Goal: Transaction & Acquisition: Book appointment/travel/reservation

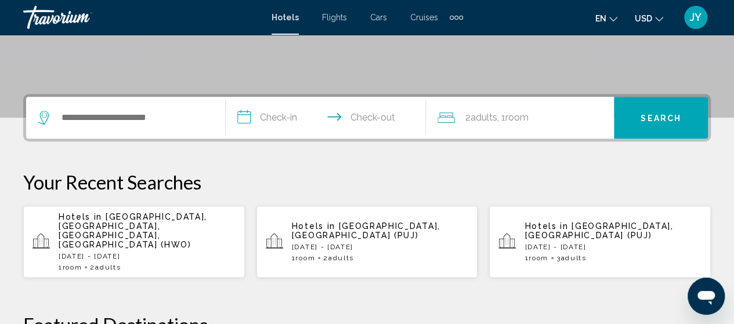
scroll to position [232, 0]
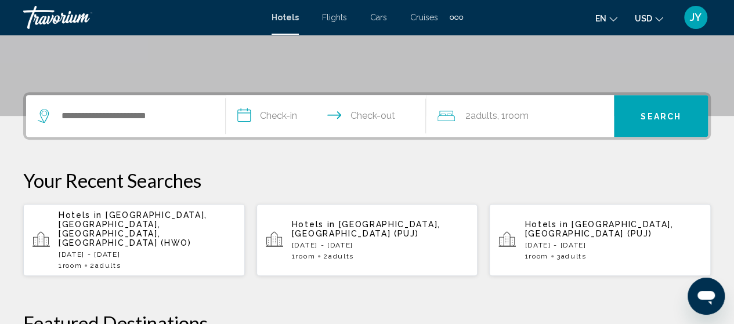
click at [136, 218] on span "[GEOGRAPHIC_DATA], [GEOGRAPHIC_DATA], [GEOGRAPHIC_DATA], [GEOGRAPHIC_DATA] (HWO)" at bounding box center [133, 229] width 149 height 37
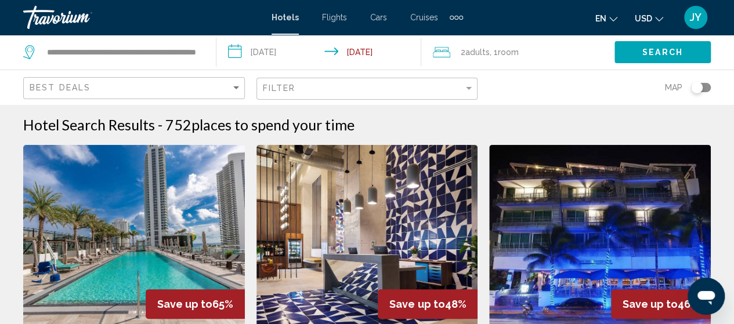
click at [136, 218] on img "Main content" at bounding box center [134, 238] width 222 height 186
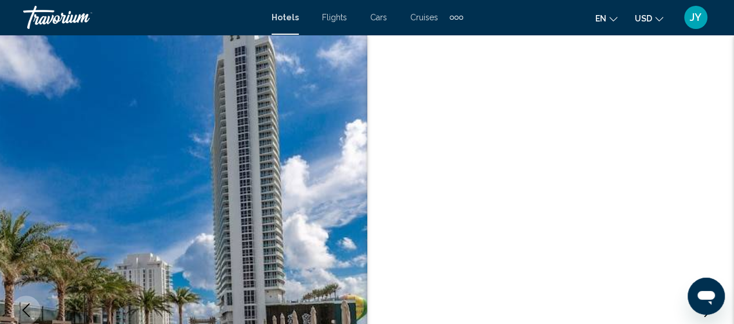
scroll to position [148, 0]
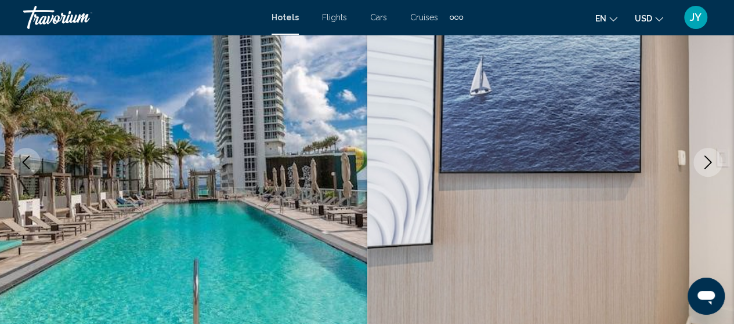
click at [136, 218] on img "Main content" at bounding box center [183, 162] width 367 height 551
click at [145, 214] on img "Main content" at bounding box center [183, 162] width 367 height 551
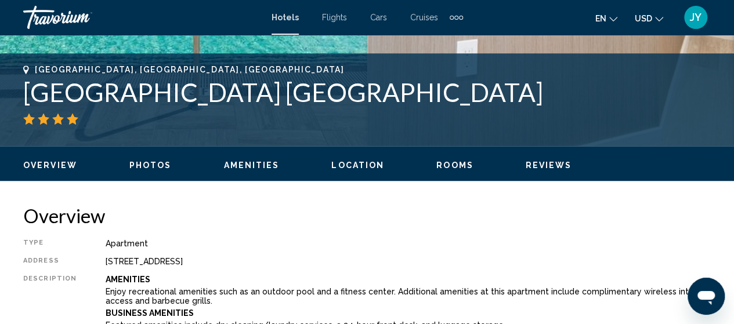
scroll to position [450, 0]
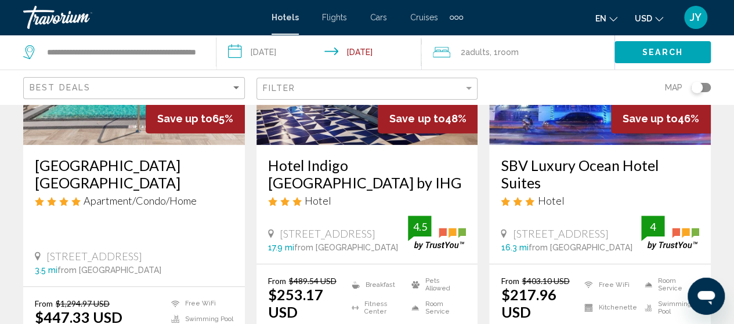
scroll to position [209, 0]
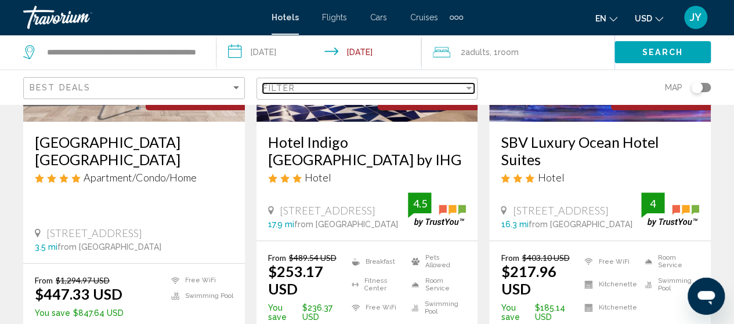
click at [469, 88] on div "Filter" at bounding box center [469, 88] width 6 height 3
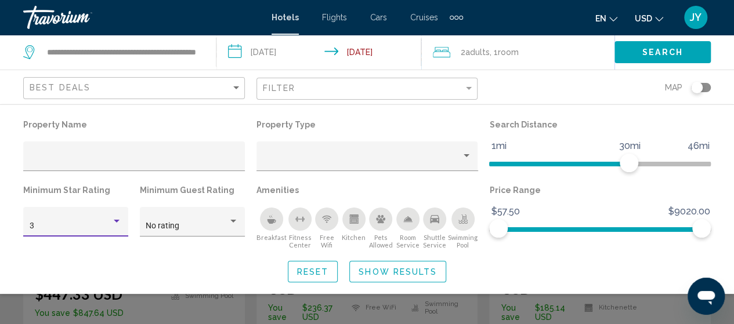
click at [121, 219] on div "Hotel Filters" at bounding box center [116, 221] width 10 height 9
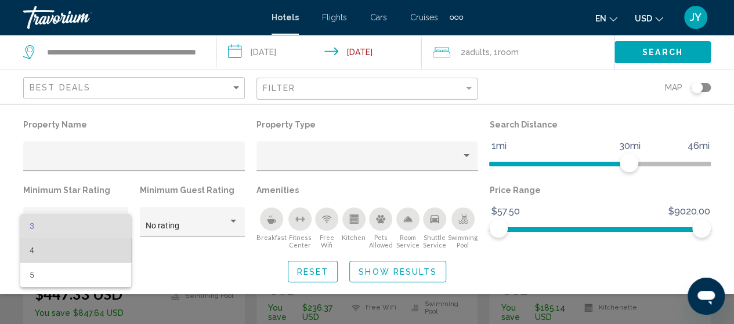
click at [67, 244] on span "4" at bounding box center [76, 251] width 93 height 24
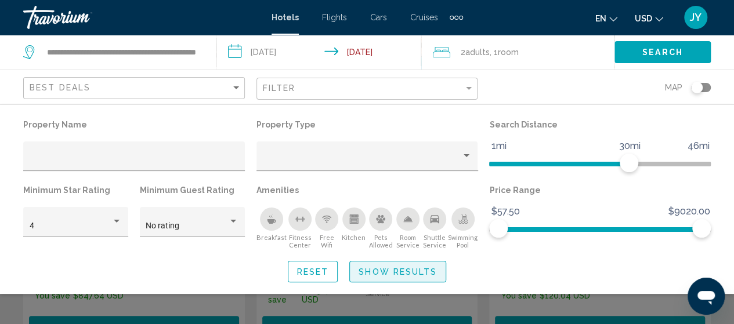
click at [422, 276] on span "Show Results" at bounding box center [398, 272] width 78 height 9
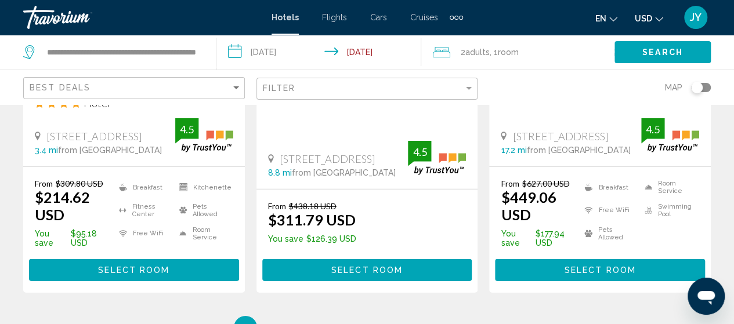
scroll to position [1648, 0]
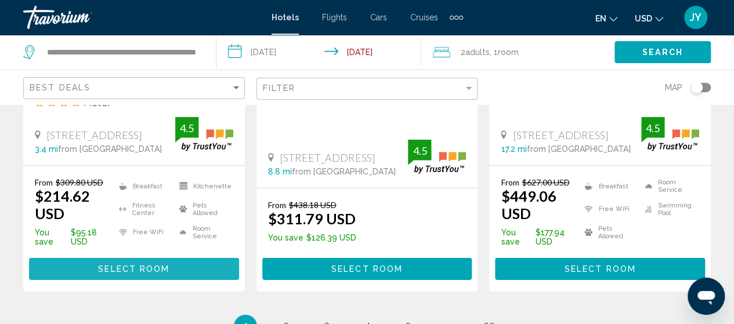
click at [145, 268] on span "Select Room" at bounding box center [133, 269] width 71 height 9
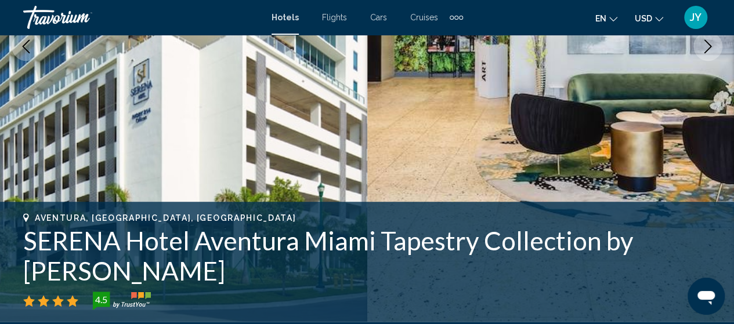
scroll to position [241, 0]
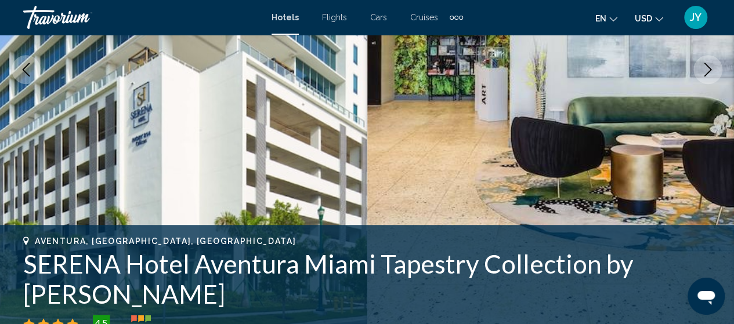
click at [706, 63] on icon "Next image" at bounding box center [708, 70] width 14 height 14
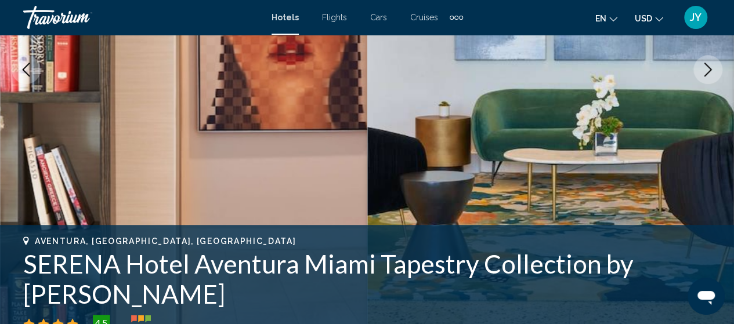
click at [706, 63] on icon "Next image" at bounding box center [708, 70] width 14 height 14
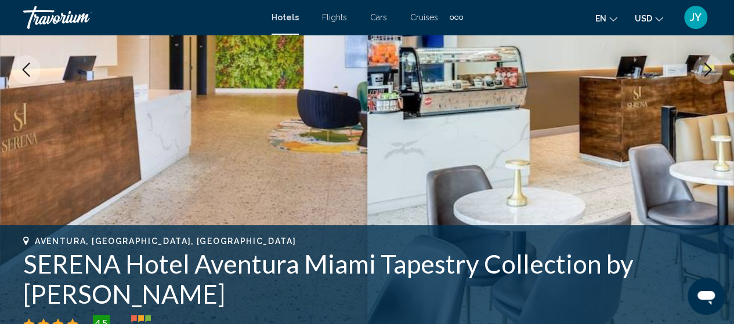
click at [706, 63] on icon "Next image" at bounding box center [708, 70] width 14 height 14
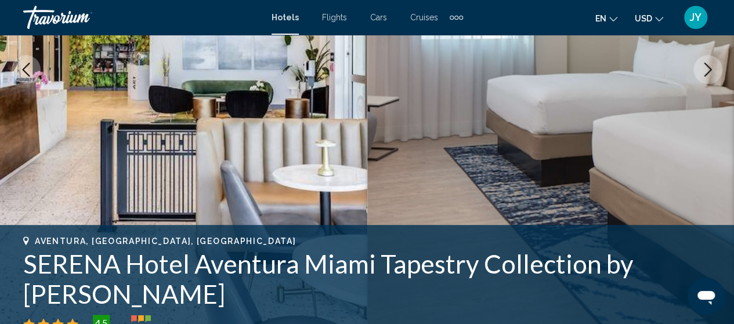
click at [706, 63] on icon "Next image" at bounding box center [708, 70] width 14 height 14
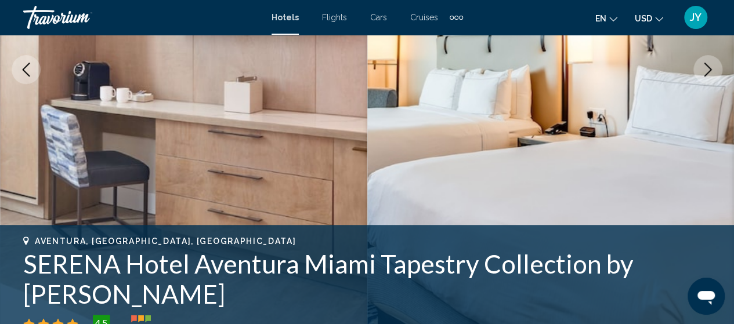
click at [706, 63] on icon "Next image" at bounding box center [708, 70] width 14 height 14
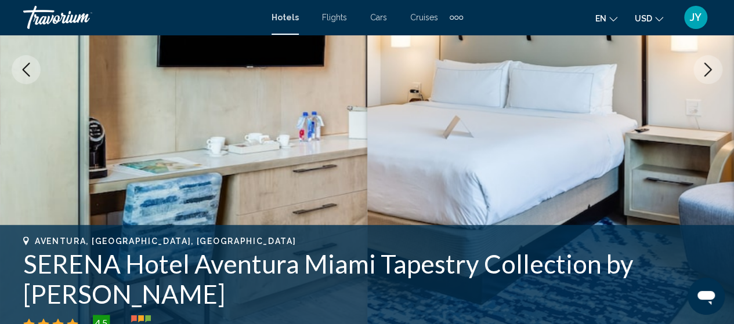
click at [706, 63] on icon "Next image" at bounding box center [708, 70] width 14 height 14
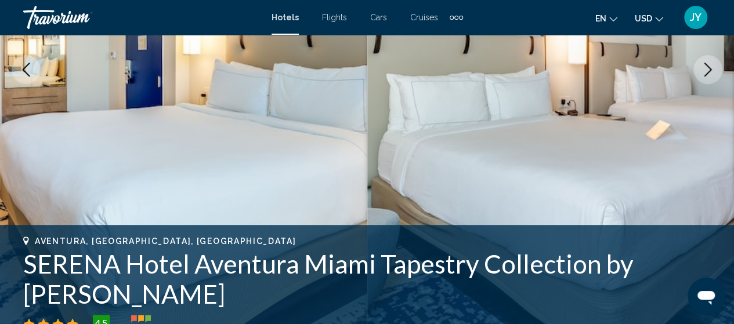
click at [706, 63] on icon "Next image" at bounding box center [708, 70] width 14 height 14
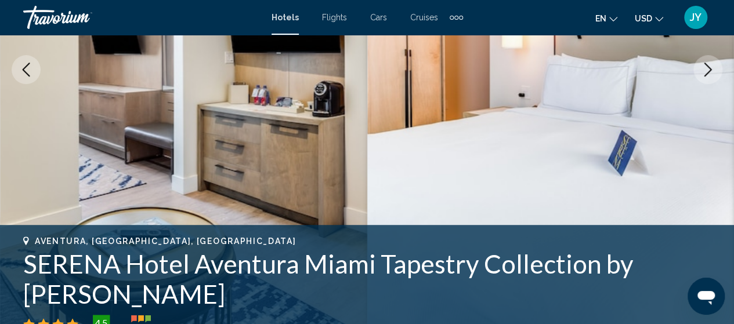
click at [706, 63] on icon "Next image" at bounding box center [708, 70] width 14 height 14
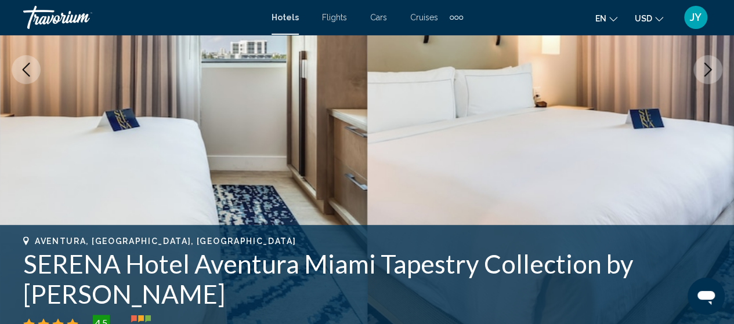
click at [706, 63] on icon "Next image" at bounding box center [708, 70] width 14 height 14
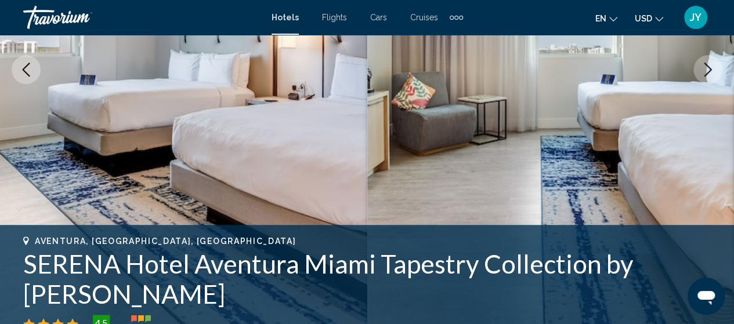
click at [706, 63] on icon "Next image" at bounding box center [708, 70] width 14 height 14
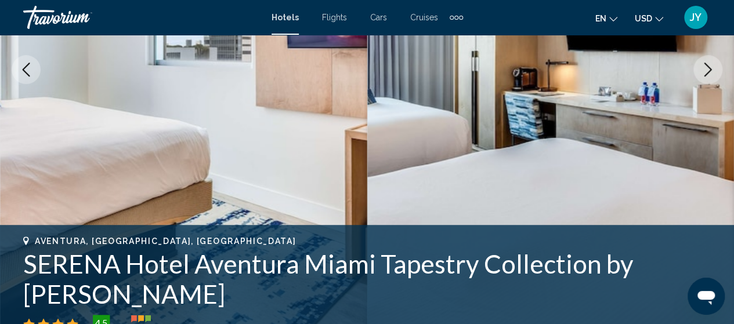
click at [706, 63] on icon "Next image" at bounding box center [708, 70] width 14 height 14
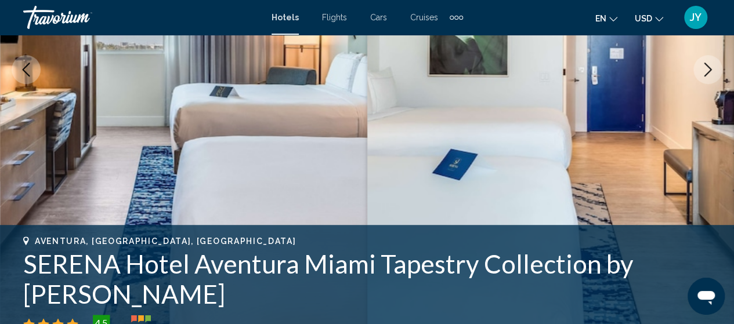
click at [706, 63] on icon "Next image" at bounding box center [708, 70] width 14 height 14
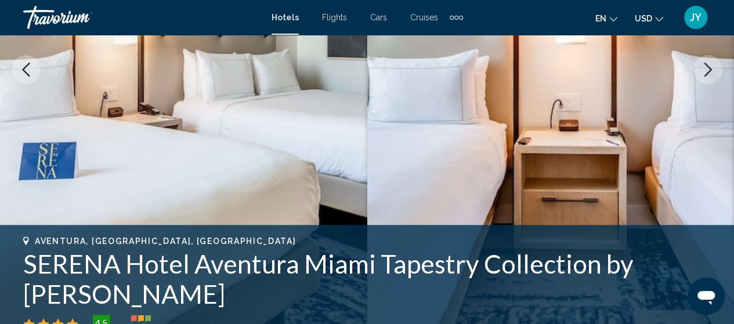
click at [706, 63] on icon "Next image" at bounding box center [708, 70] width 14 height 14
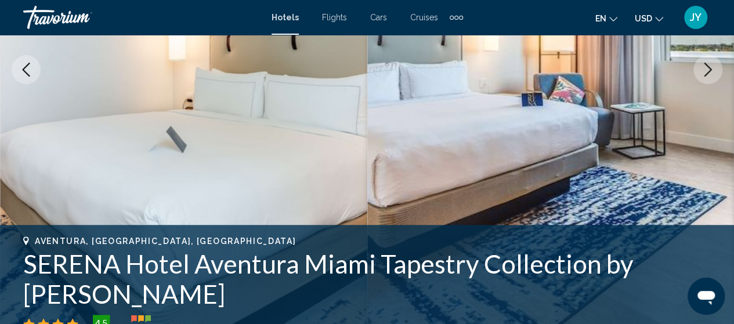
click at [706, 63] on icon "Next image" at bounding box center [708, 70] width 14 height 14
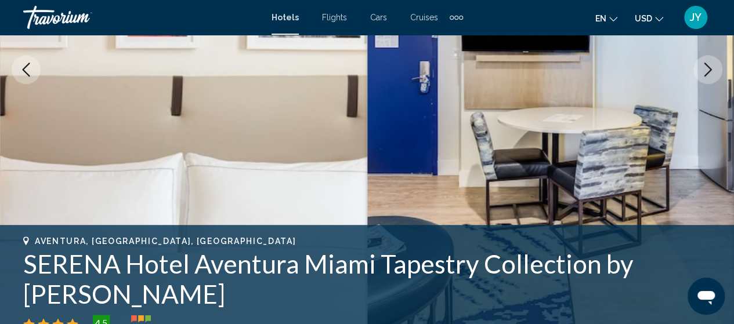
click at [706, 63] on icon "Next image" at bounding box center [708, 70] width 14 height 14
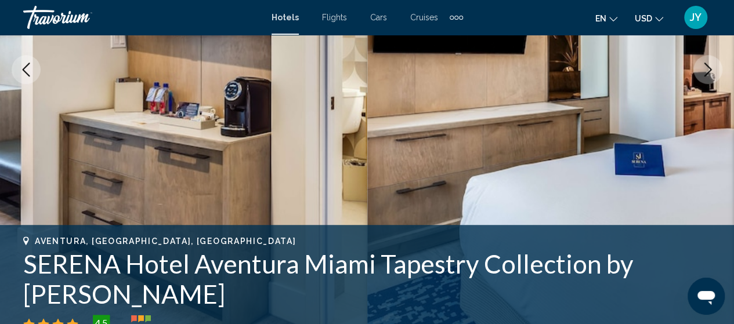
click at [706, 63] on icon "Next image" at bounding box center [708, 70] width 14 height 14
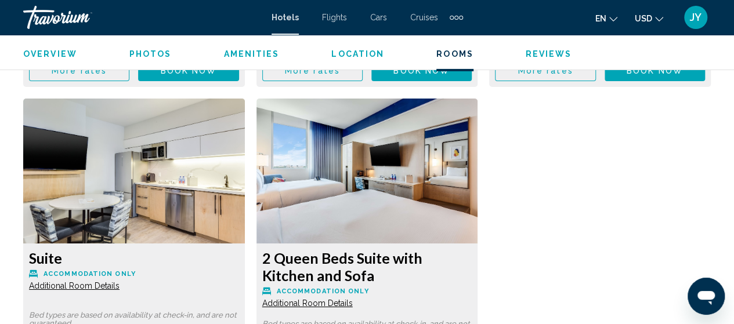
scroll to position [4144, 0]
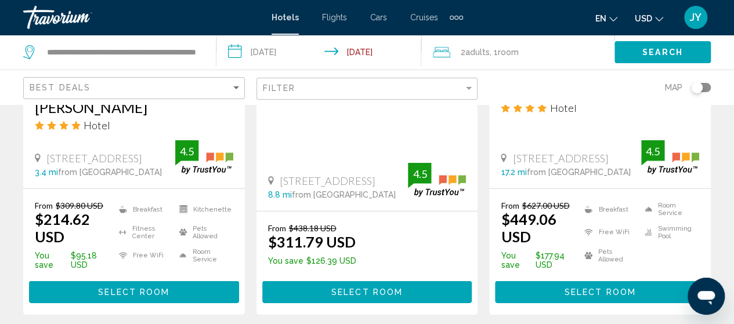
scroll to position [1648, 0]
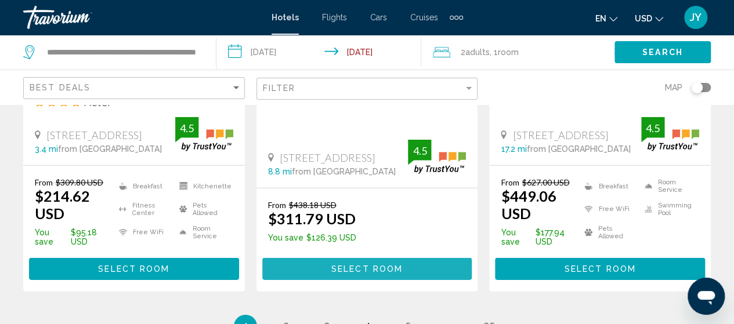
click at [362, 268] on span "Select Room" at bounding box center [366, 269] width 71 height 9
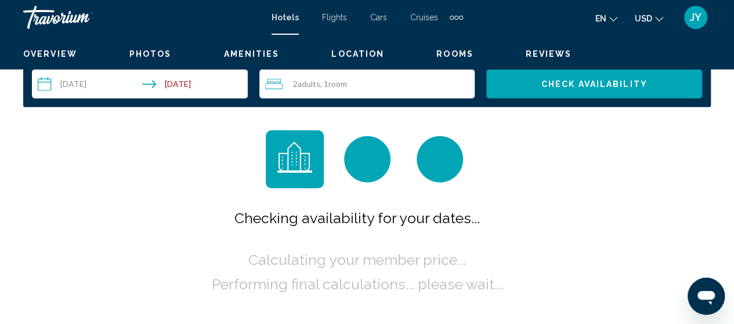
scroll to position [148, 0]
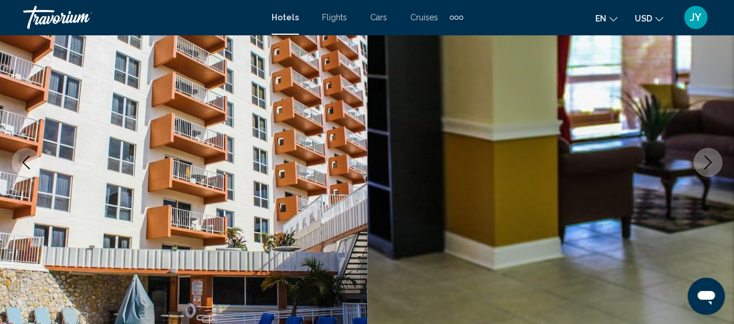
click at [713, 164] on icon "Next image" at bounding box center [708, 163] width 14 height 14
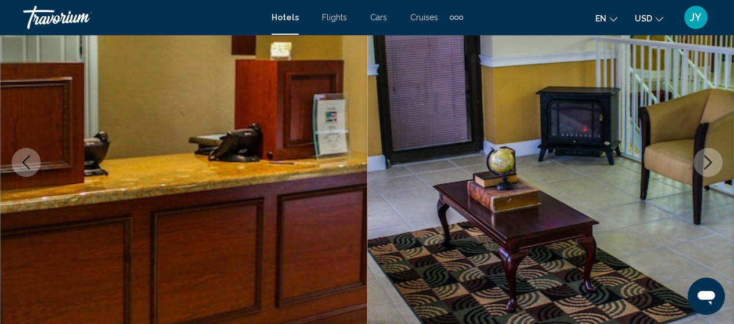
click at [713, 164] on icon "Next image" at bounding box center [708, 163] width 14 height 14
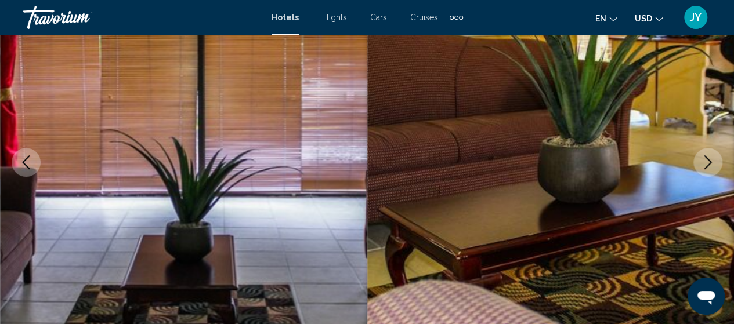
click at [713, 164] on icon "Next image" at bounding box center [708, 163] width 14 height 14
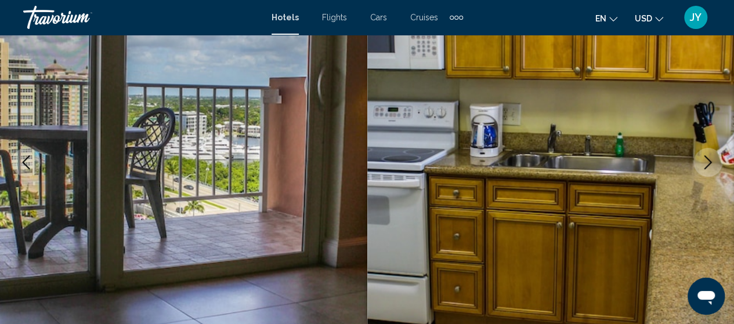
click at [713, 164] on icon "Next image" at bounding box center [708, 163] width 14 height 14
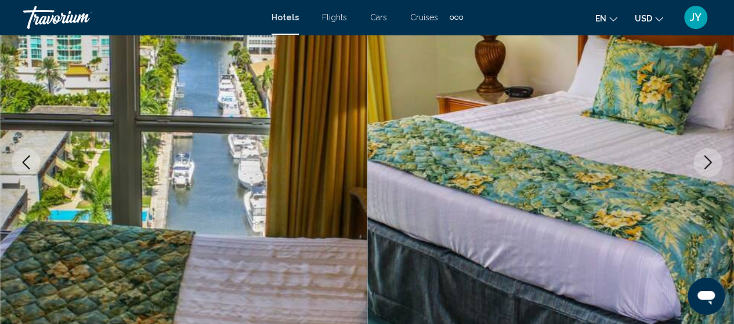
click at [713, 164] on icon "Next image" at bounding box center [708, 163] width 14 height 14
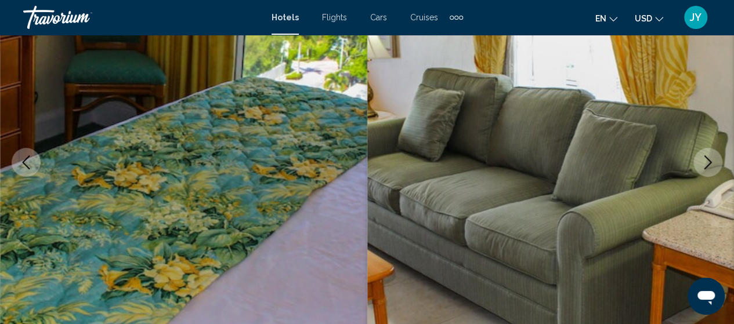
click at [713, 164] on icon "Next image" at bounding box center [708, 163] width 14 height 14
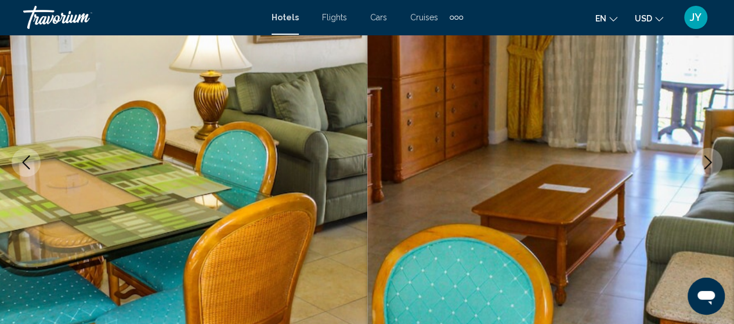
click at [713, 164] on icon "Next image" at bounding box center [708, 163] width 14 height 14
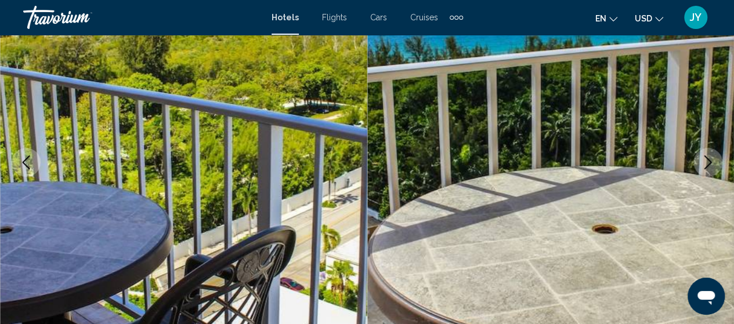
click at [713, 164] on icon "Next image" at bounding box center [708, 163] width 14 height 14
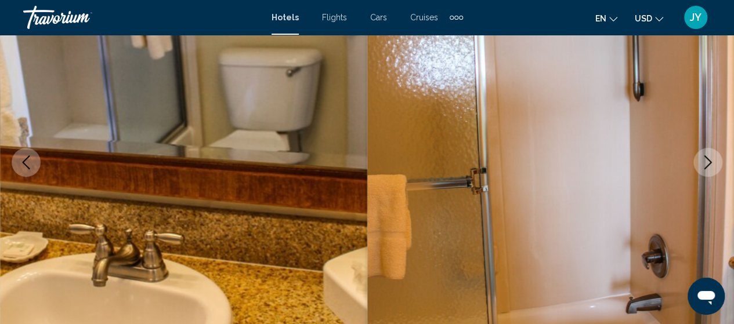
click at [713, 164] on icon "Next image" at bounding box center [708, 163] width 14 height 14
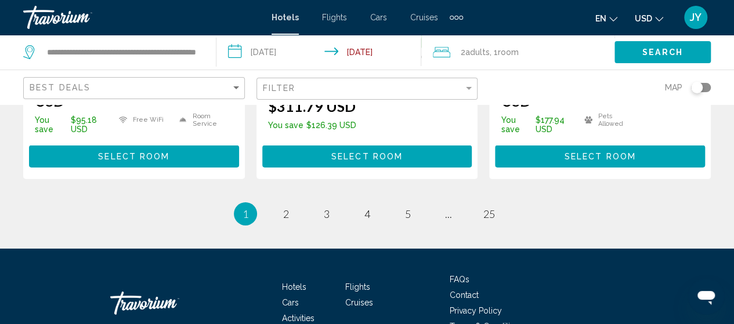
scroll to position [1764, 0]
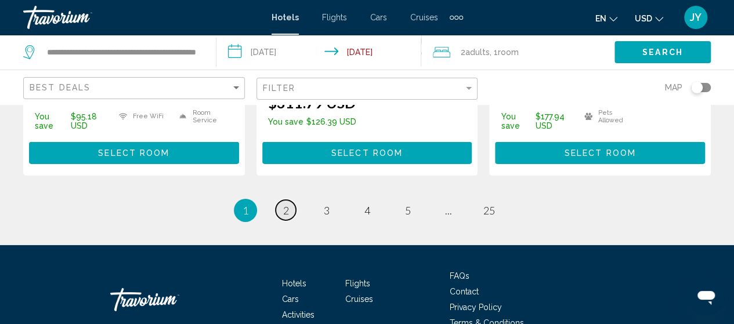
click at [286, 210] on span "2" at bounding box center [286, 210] width 6 height 13
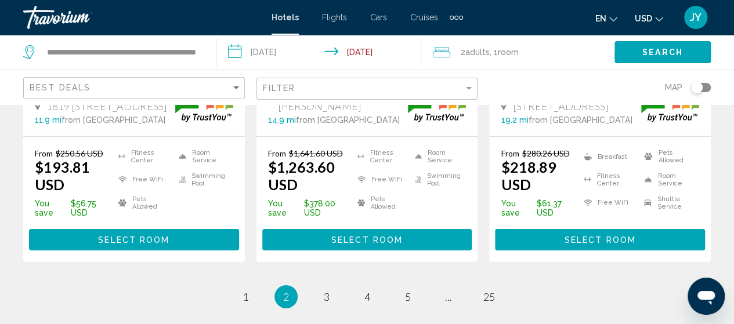
scroll to position [1741, 0]
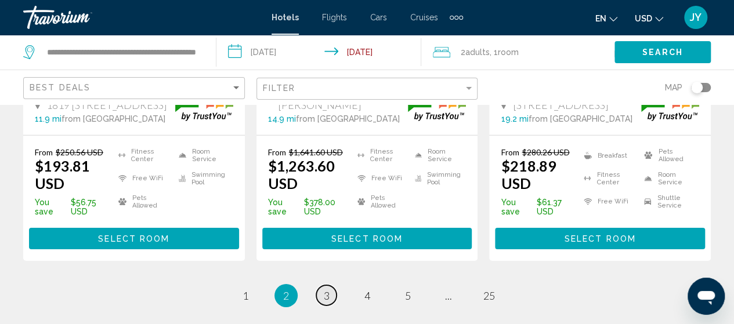
click at [327, 290] on span "3" at bounding box center [327, 296] width 6 height 13
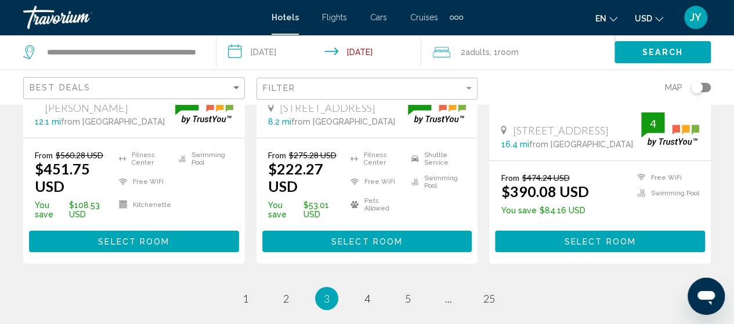
scroll to position [1718, 0]
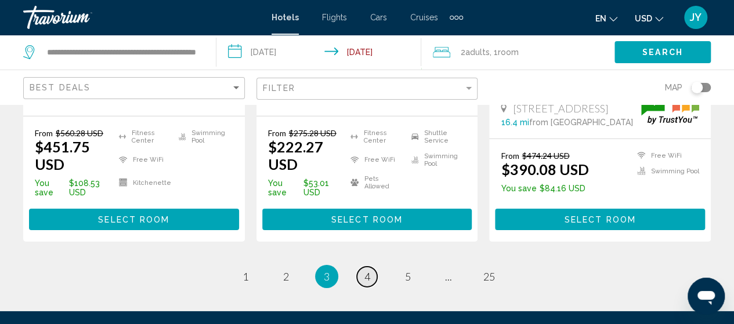
click at [364, 271] on span "4" at bounding box center [367, 276] width 6 height 13
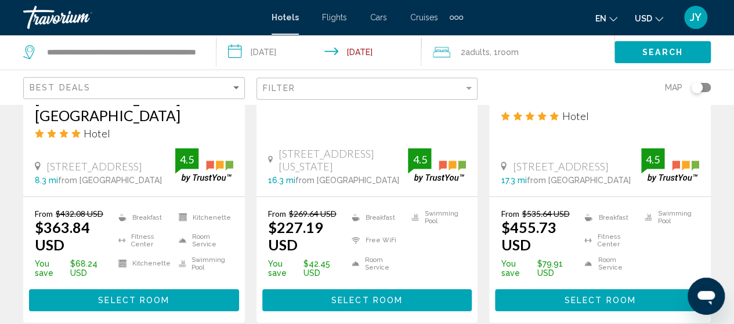
scroll to position [1671, 0]
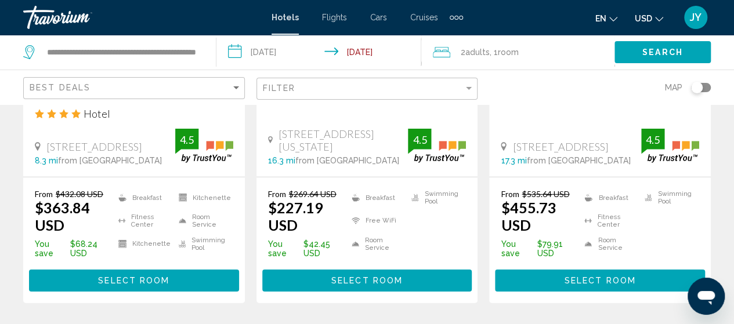
click at [129, 277] on span "Select Room" at bounding box center [133, 281] width 71 height 9
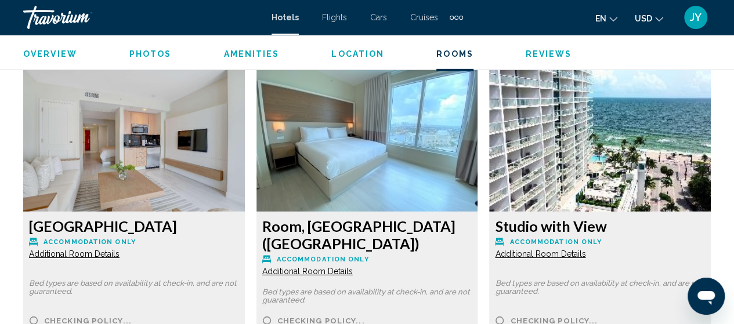
scroll to position [1796, 0]
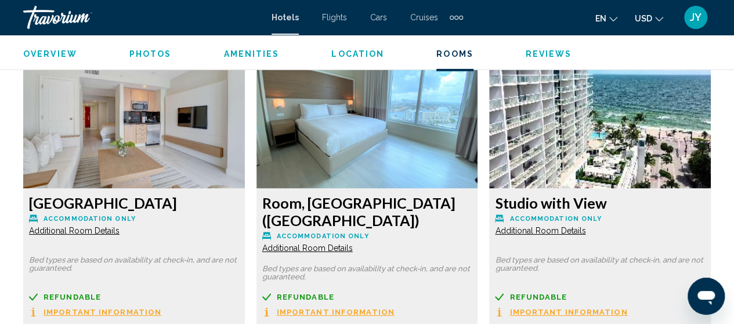
click at [48, 226] on span "Additional Room Details" at bounding box center [74, 230] width 91 height 9
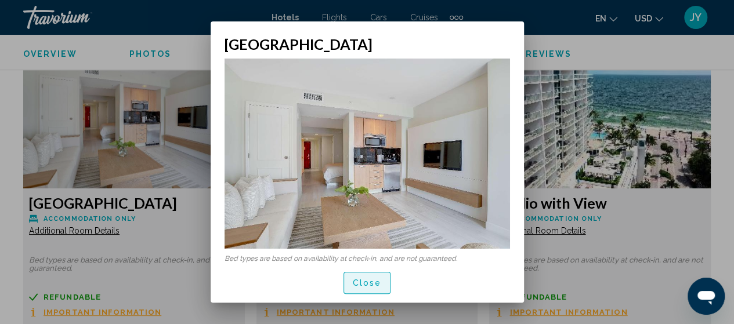
click at [364, 286] on span "Close" at bounding box center [367, 283] width 29 height 9
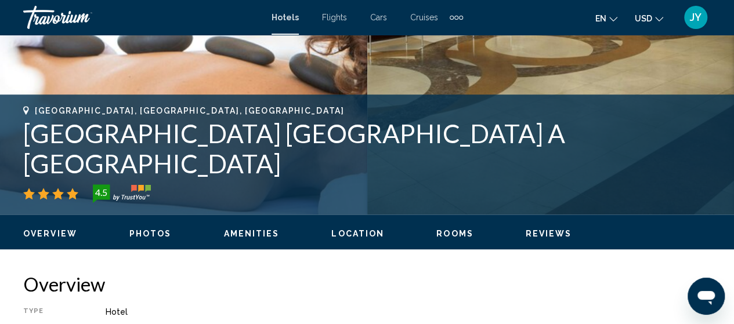
scroll to position [395, 0]
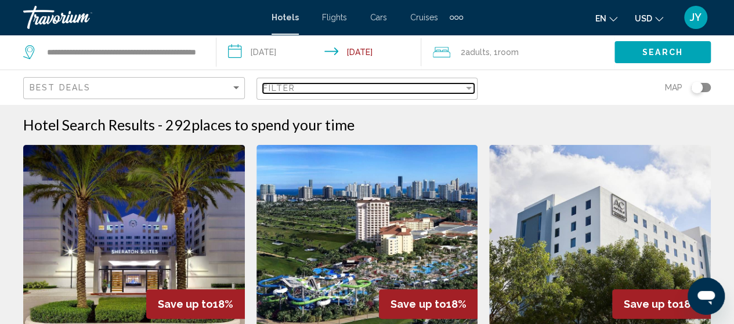
click at [471, 88] on div "Filter" at bounding box center [469, 88] width 6 height 3
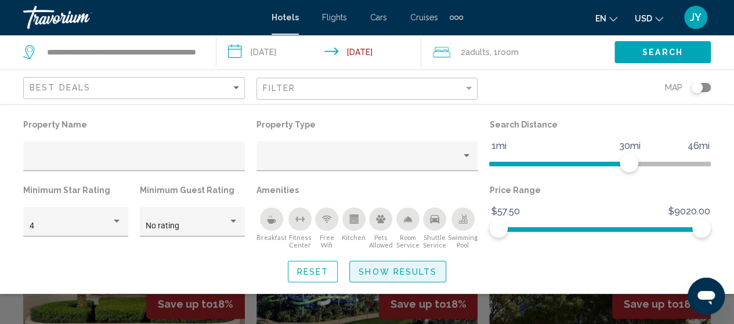
click at [406, 268] on span "Show Results" at bounding box center [398, 272] width 78 height 9
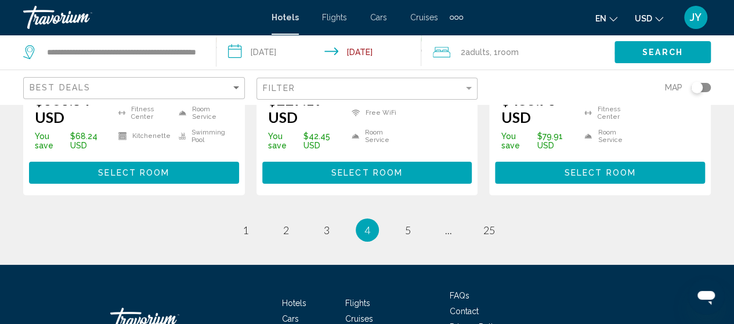
scroll to position [1827, 0]
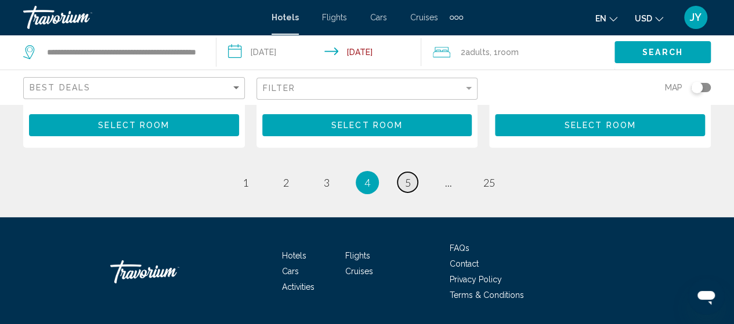
click at [405, 176] on span "5" at bounding box center [408, 182] width 6 height 13
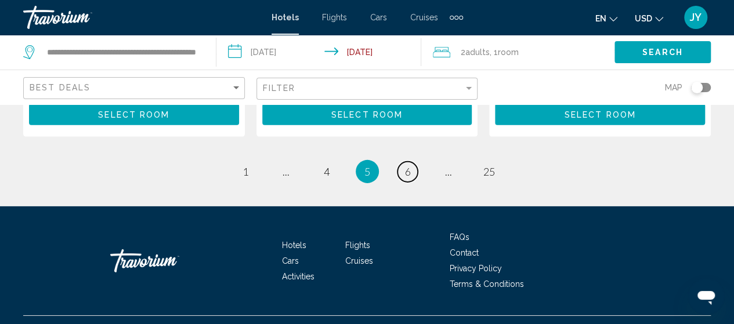
scroll to position [1771, 0]
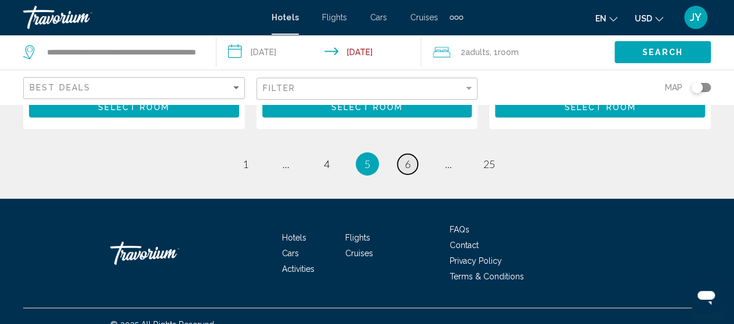
click at [406, 165] on span "6" at bounding box center [408, 164] width 6 height 13
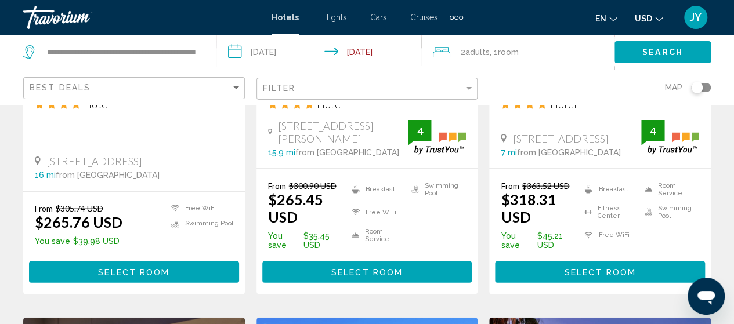
scroll to position [1198, 0]
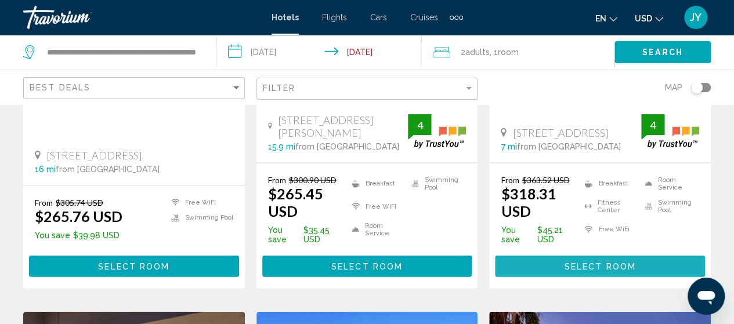
click at [588, 262] on span "Select Room" at bounding box center [600, 266] width 71 height 9
